Goal: Subscribe to service/newsletter

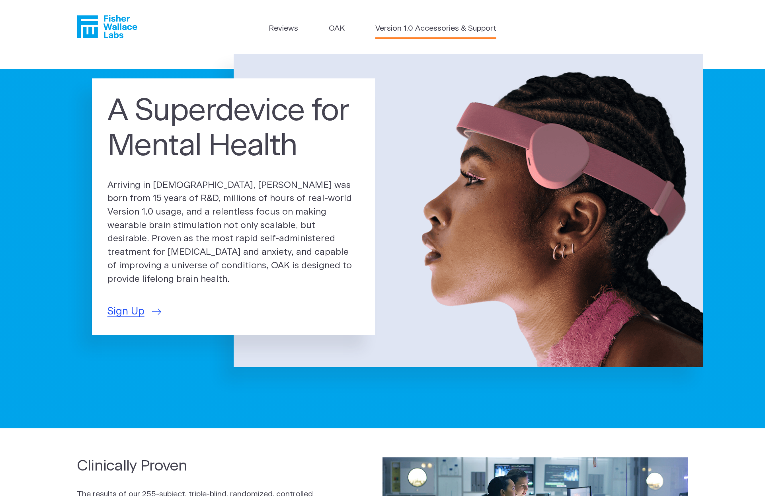
click at [446, 28] on link "Version 1.0 Accessories & Support" at bounding box center [436, 29] width 121 height 12
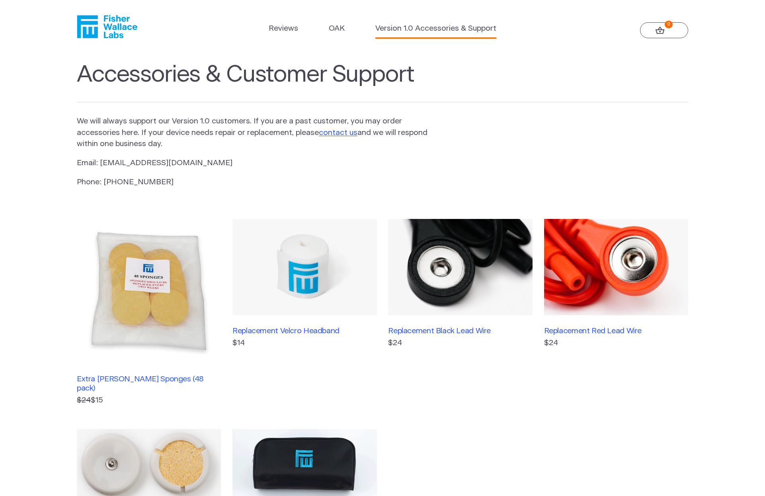
click at [118, 24] on icon "Fisher Wallace" at bounding box center [110, 26] width 55 height 23
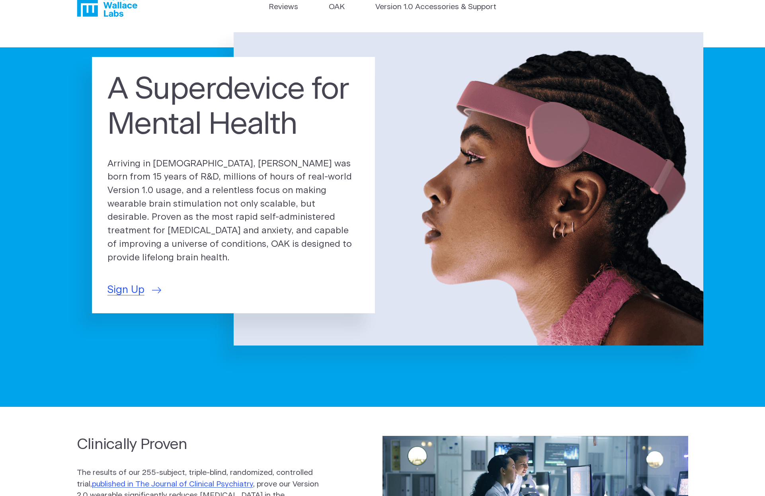
scroll to position [203, 0]
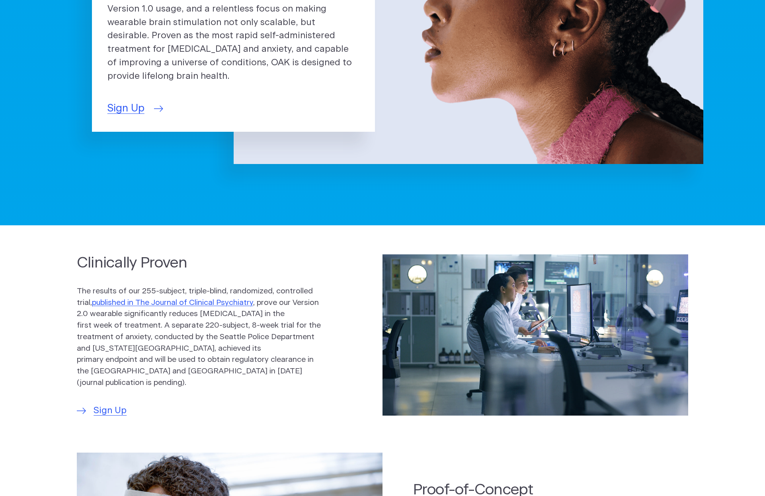
click at [125, 102] on span "Sign Up" at bounding box center [126, 109] width 37 height 16
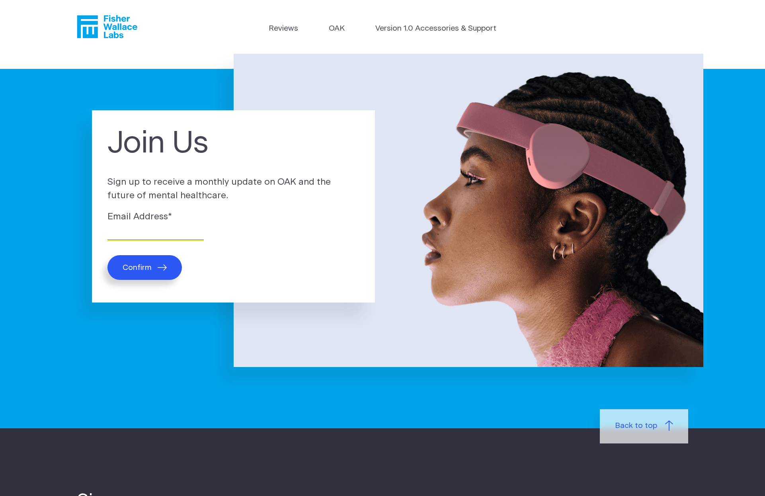
click at [160, 230] on input "Email Address *" at bounding box center [156, 234] width 96 height 12
paste input "[EMAIL_ADDRESS][DOMAIN_NAME]"
type input "[EMAIL_ADDRESS][DOMAIN_NAME]"
click at [141, 270] on span "Confirm" at bounding box center [137, 267] width 29 height 9
